Goal: Navigation & Orientation: Find specific page/section

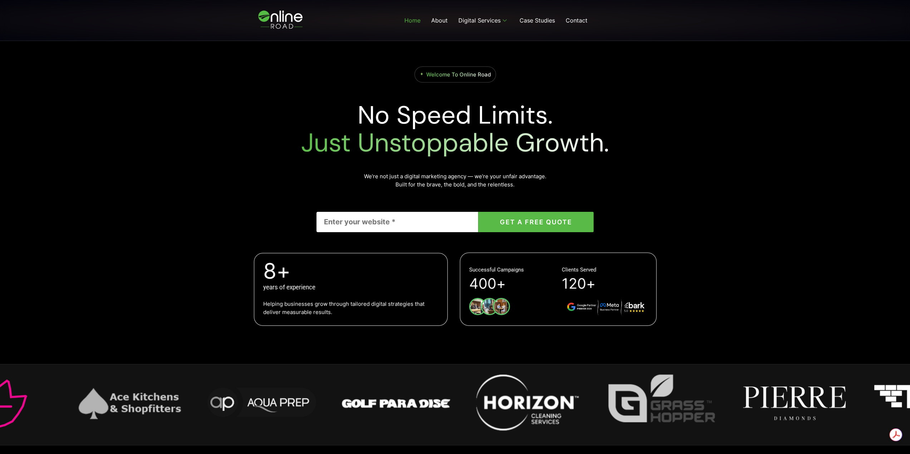
click at [94, 386] on img "13 / 14" at bounding box center [131, 403] width 114 height 64
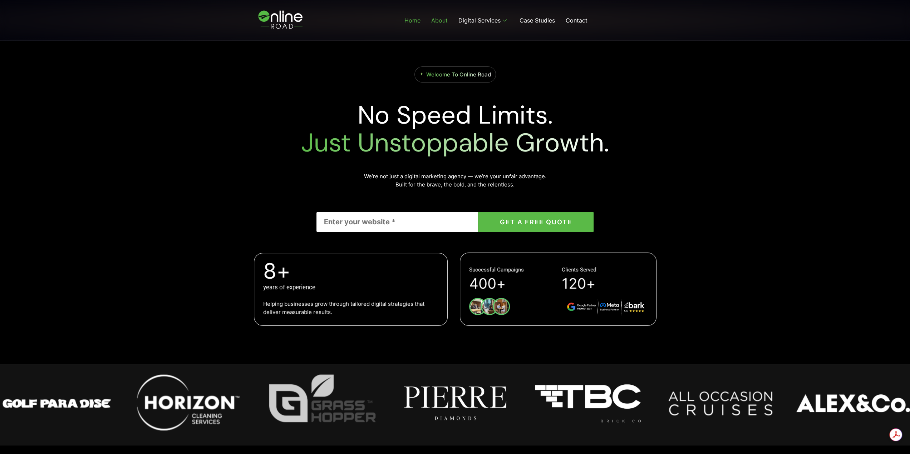
click at [433, 19] on link "About" at bounding box center [439, 20] width 27 height 29
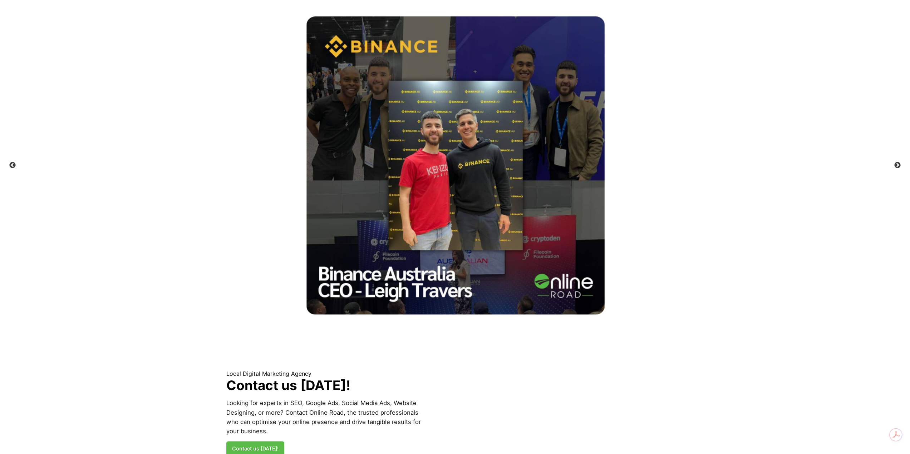
scroll to position [974, 0]
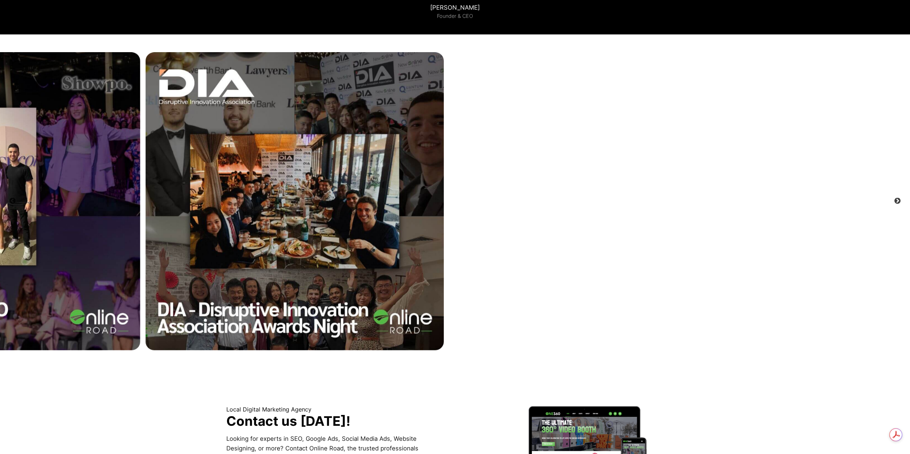
drag, startPoint x: 719, startPoint y: 265, endPoint x: 18, endPoint y: 211, distance: 703.6
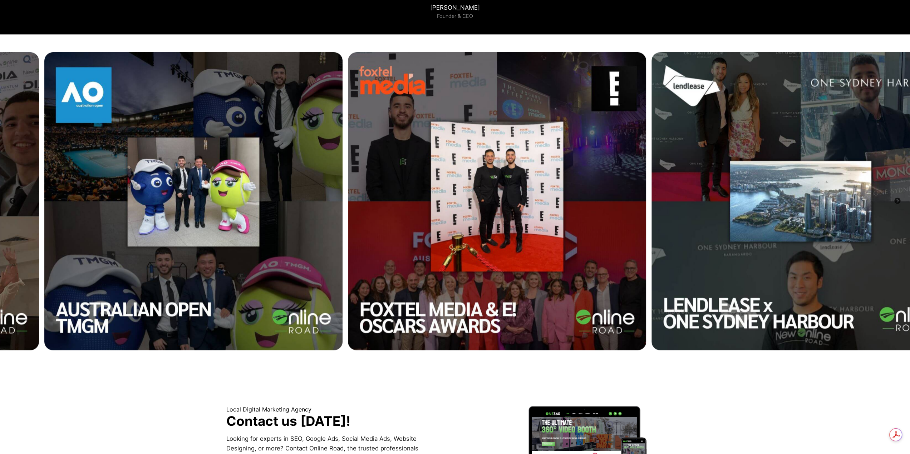
drag, startPoint x: 861, startPoint y: 252, endPoint x: 0, endPoint y: 201, distance: 862.0
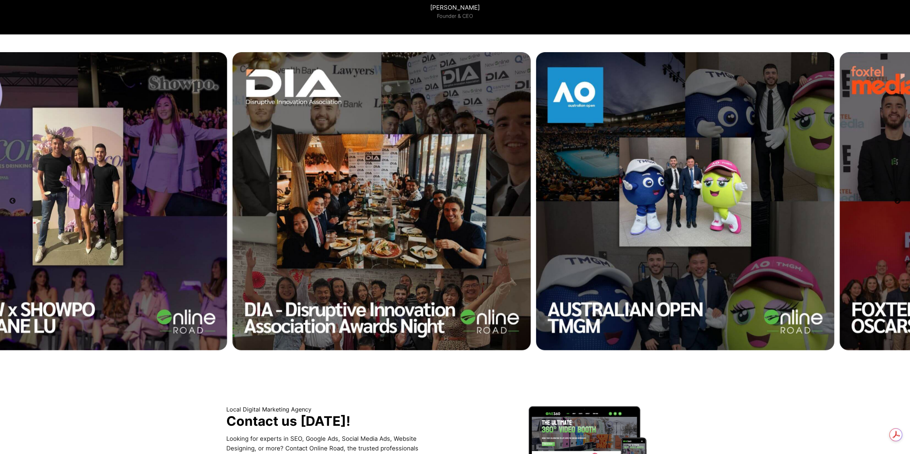
drag, startPoint x: 873, startPoint y: 226, endPoint x: 783, endPoint y: 244, distance: 91.2
click at [811, 244] on img at bounding box center [685, 201] width 298 height 298
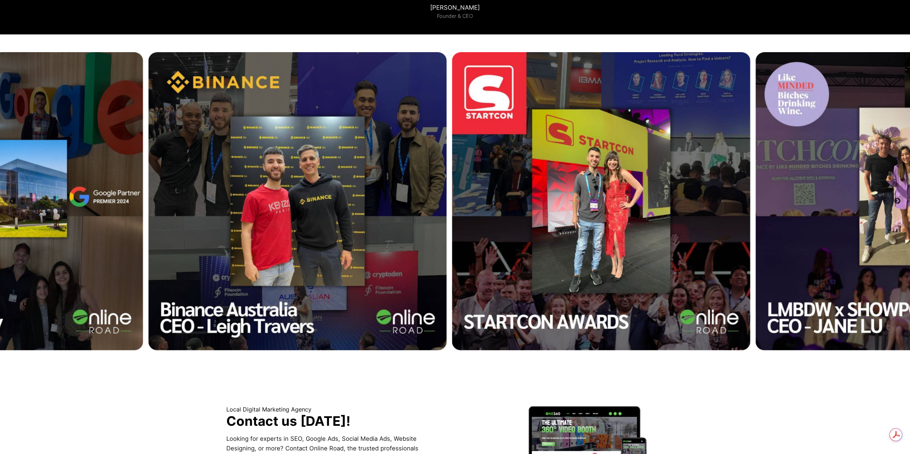
drag, startPoint x: 255, startPoint y: 209, endPoint x: 904, endPoint y: 251, distance: 650.4
click at [904, 251] on img at bounding box center [904, 201] width 298 height 298
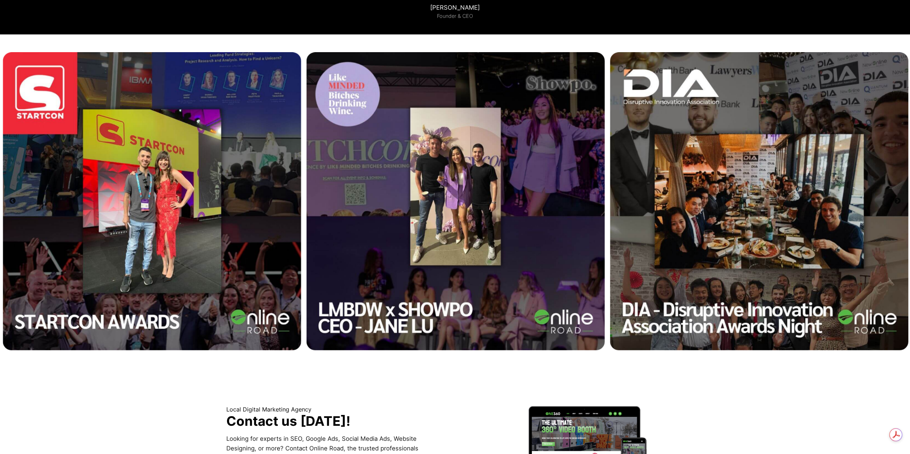
drag, startPoint x: 32, startPoint y: 203, endPoint x: 582, endPoint y: 266, distance: 553.6
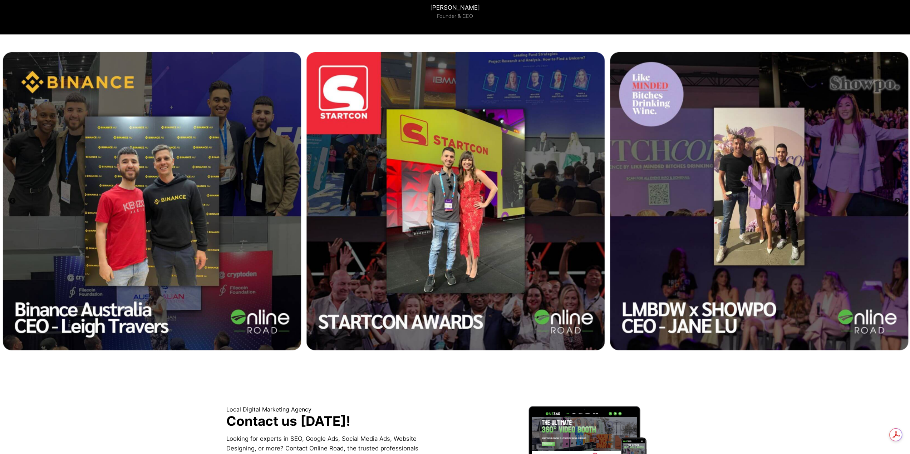
drag, startPoint x: 148, startPoint y: 221, endPoint x: 1061, endPoint y: 274, distance: 914.2
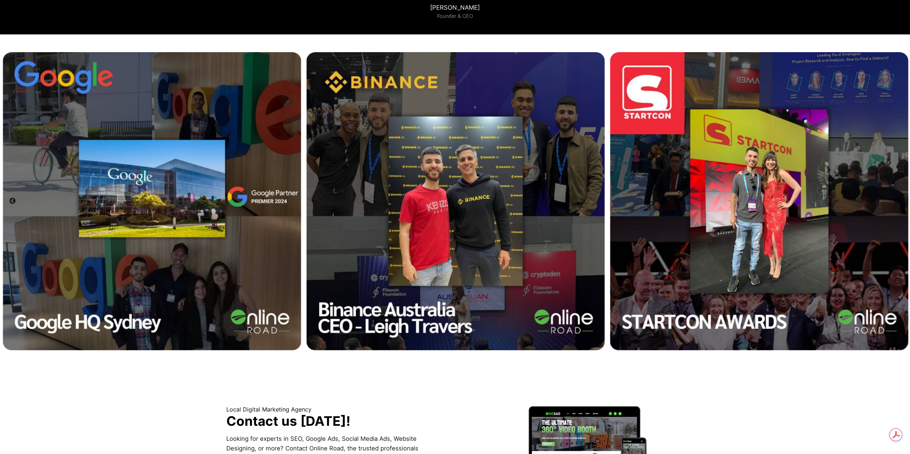
drag, startPoint x: 140, startPoint y: 218, endPoint x: 945, endPoint y: 264, distance: 806.1
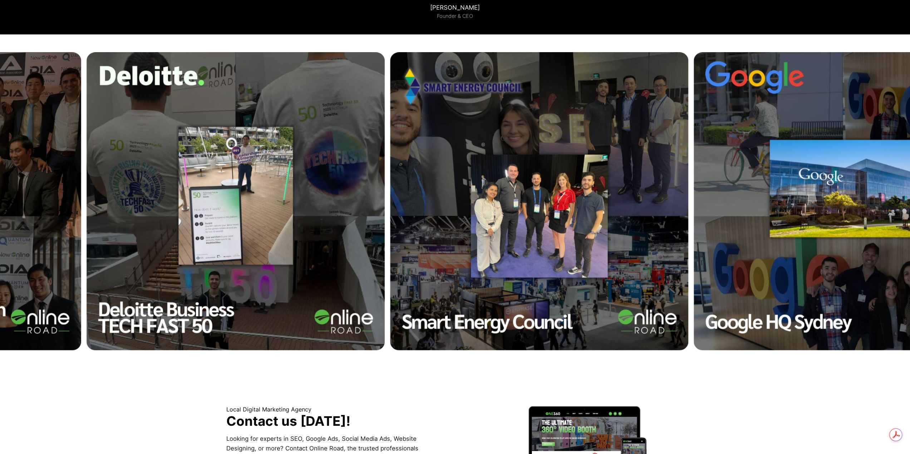
drag, startPoint x: 90, startPoint y: 240, endPoint x: 780, endPoint y: 272, distance: 690.4
click at [780, 272] on img at bounding box center [842, 201] width 298 height 298
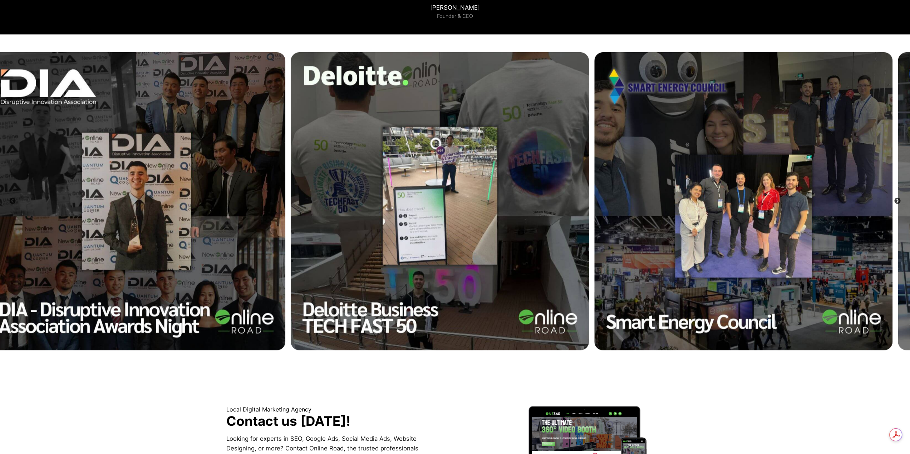
drag, startPoint x: 43, startPoint y: 227, endPoint x: 641, endPoint y: 255, distance: 598.9
click at [640, 255] on img at bounding box center [743, 201] width 298 height 298
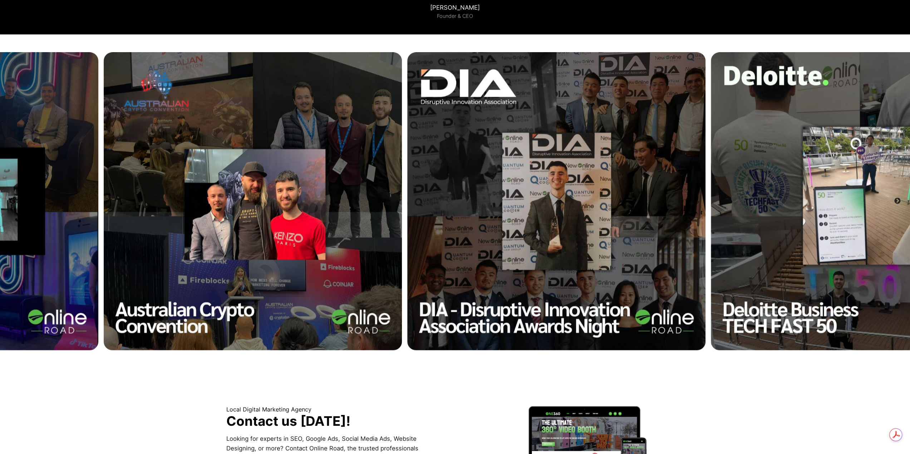
drag, startPoint x: 254, startPoint y: 241, endPoint x: 898, endPoint y: 259, distance: 644.2
click at [898, 259] on img at bounding box center [859, 201] width 298 height 298
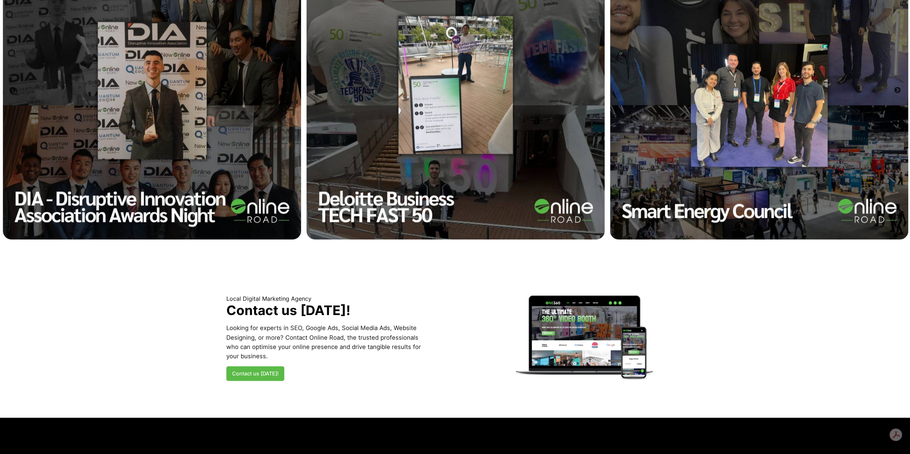
scroll to position [1153, 0]
